Goal: Information Seeking & Learning: Learn about a topic

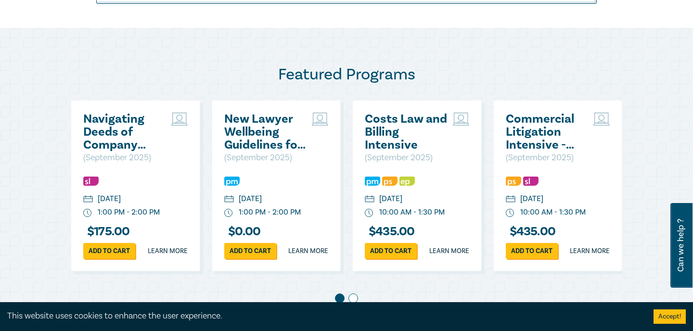
scroll to position [462, 0]
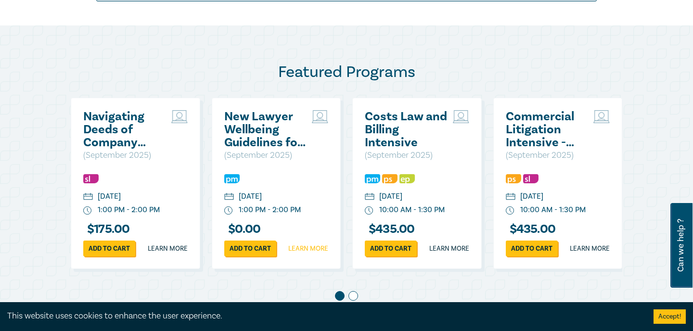
click at [303, 254] on link "Learn more" at bounding box center [308, 249] width 40 height 10
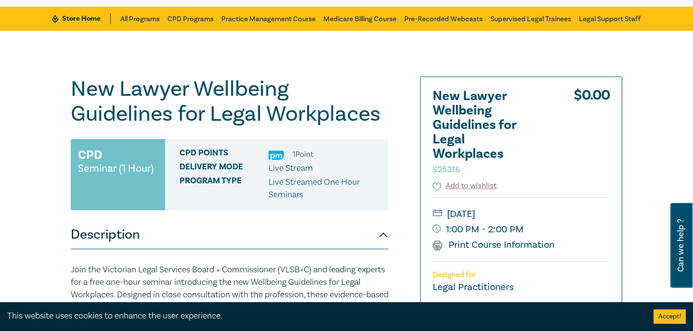
scroll to position [49, 0]
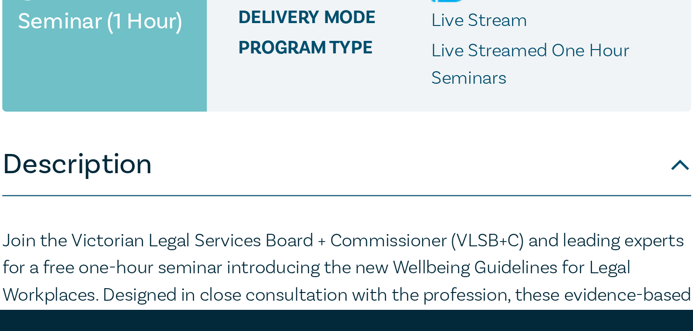
click at [383, 235] on button "Description" at bounding box center [230, 235] width 318 height 29
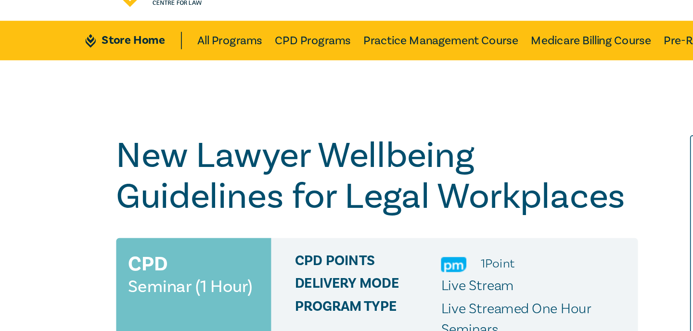
scroll to position [42, 0]
